Goal: Information Seeking & Learning: Learn about a topic

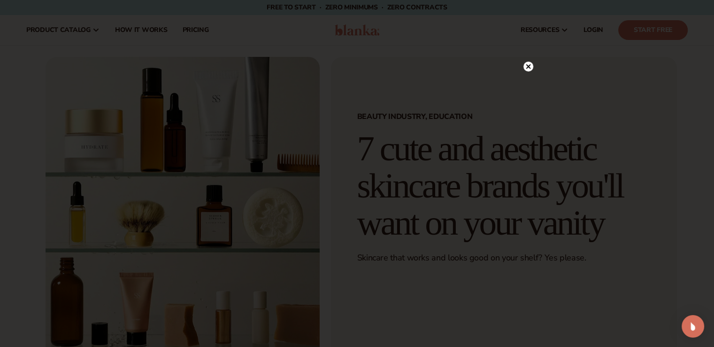
click at [530, 66] on circle at bounding box center [529, 67] width 10 height 10
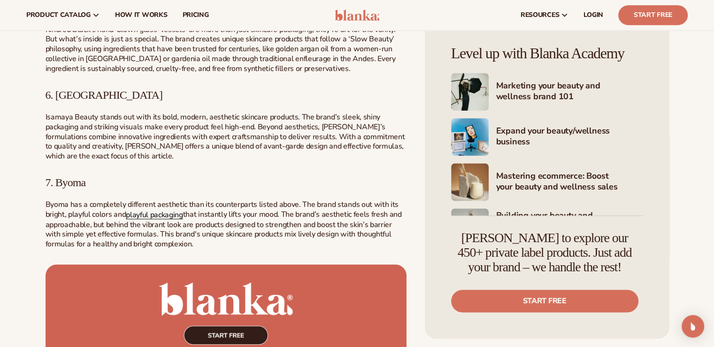
scroll to position [1327, 0]
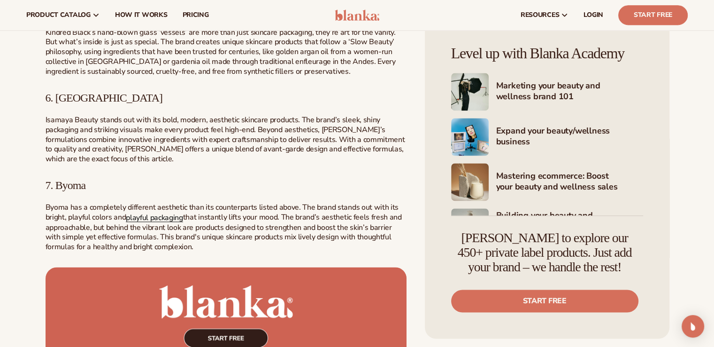
click at [165, 217] on link "playful packaging" at bounding box center [154, 217] width 57 height 10
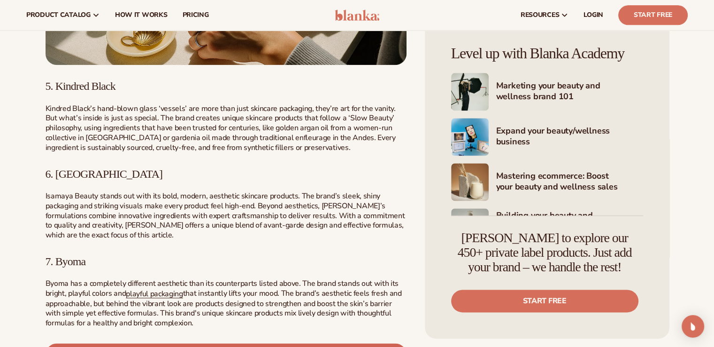
scroll to position [1248, 0]
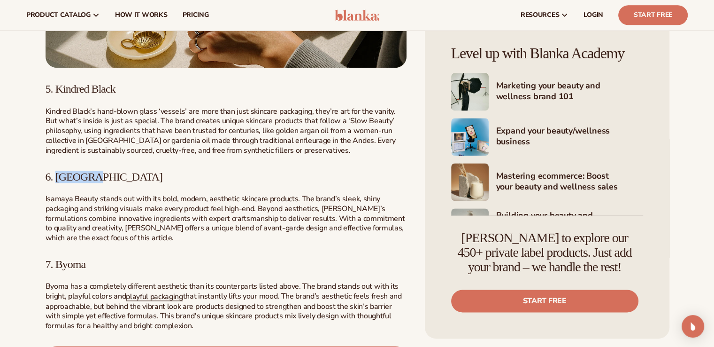
drag, startPoint x: 97, startPoint y: 181, endPoint x: 58, endPoint y: 179, distance: 39.0
click at [58, 179] on h3 "6. [GEOGRAPHIC_DATA]" at bounding box center [226, 176] width 361 height 12
copy span "Isamaya"
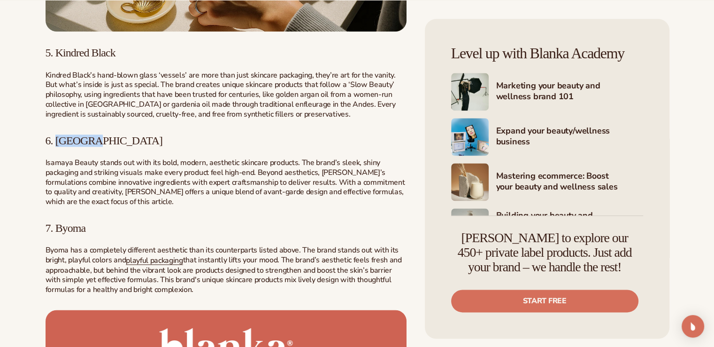
scroll to position [1315, 0]
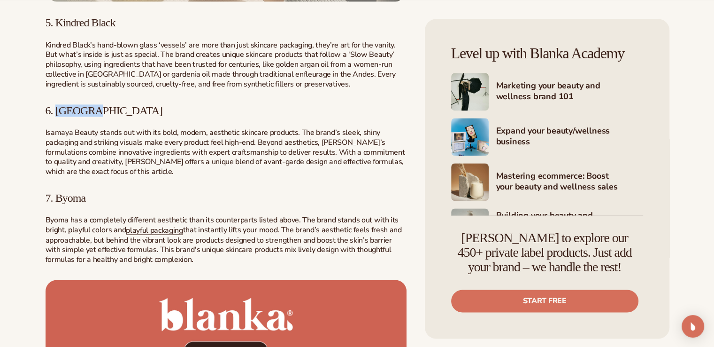
drag, startPoint x: 90, startPoint y: 203, endPoint x: 58, endPoint y: 198, distance: 32.9
click at [58, 198] on h3 "7. Byoma" at bounding box center [226, 198] width 361 height 12
copy span "Byoma"
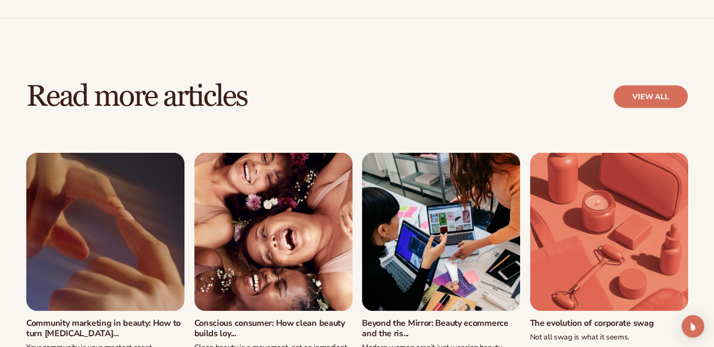
scroll to position [1867, 0]
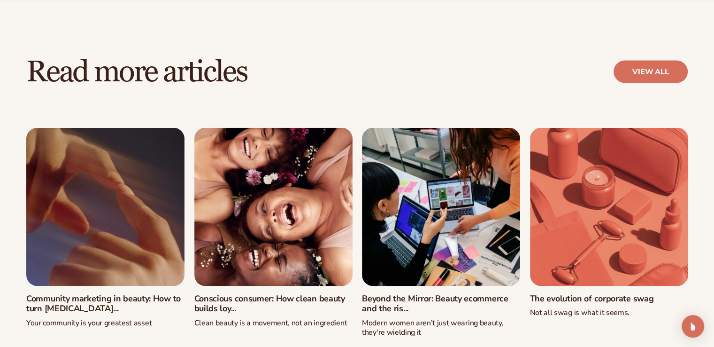
scroll to position [1773, 0]
